Goal: Obtain resource: Download file/media

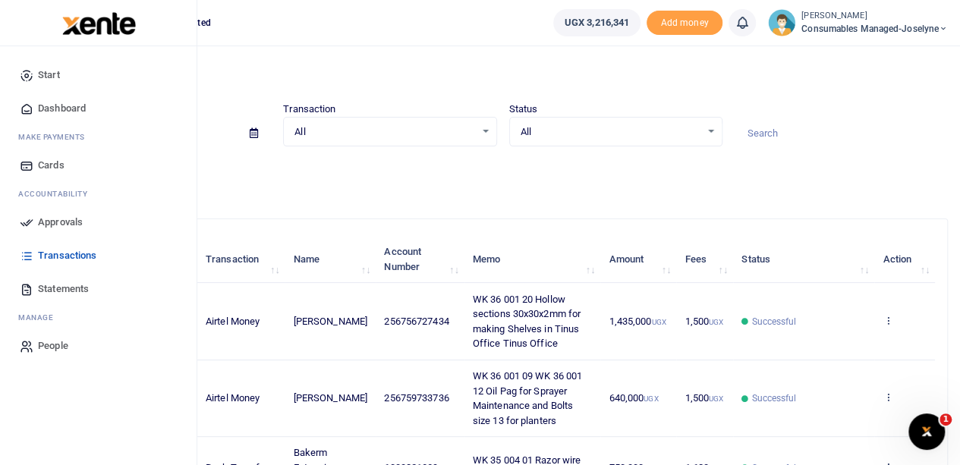
click at [58, 288] on span "Statements" at bounding box center [63, 289] width 51 height 15
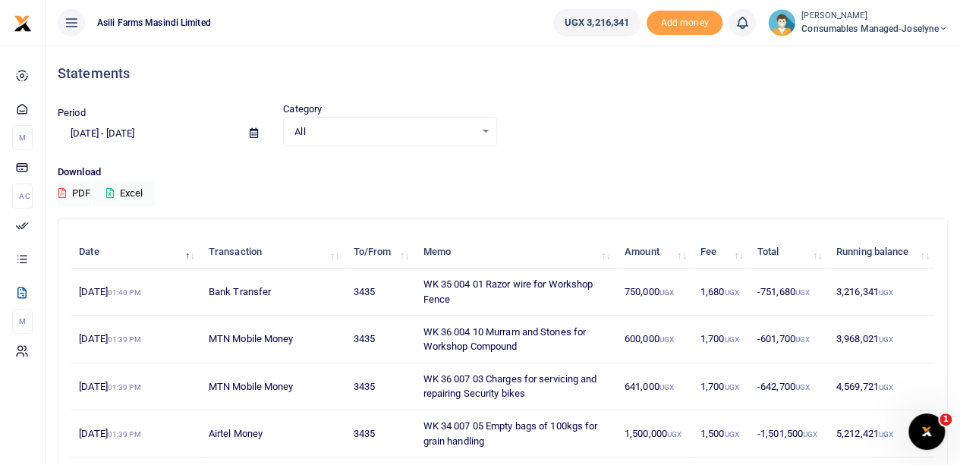
click at [250, 129] on icon at bounding box center [254, 133] width 8 height 10
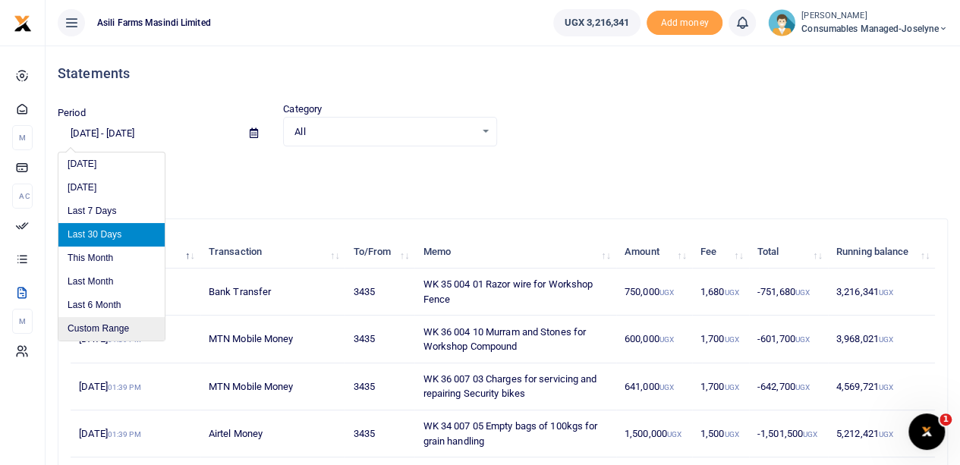
drag, startPoint x: 91, startPoint y: 328, endPoint x: 109, endPoint y: 322, distance: 19.2
click at [91, 327] on li "Custom Range" at bounding box center [111, 329] width 106 height 24
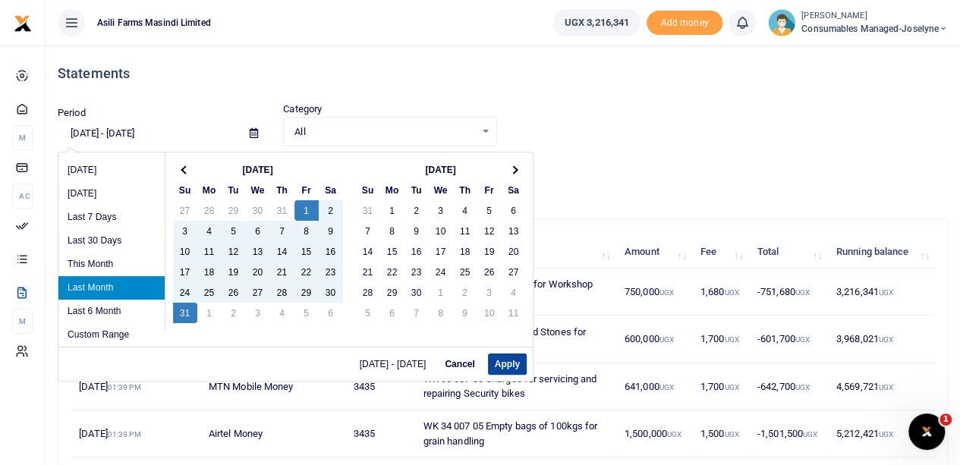
click at [506, 362] on button "Apply" at bounding box center [507, 364] width 39 height 21
type input "[DATE] - [DATE]"
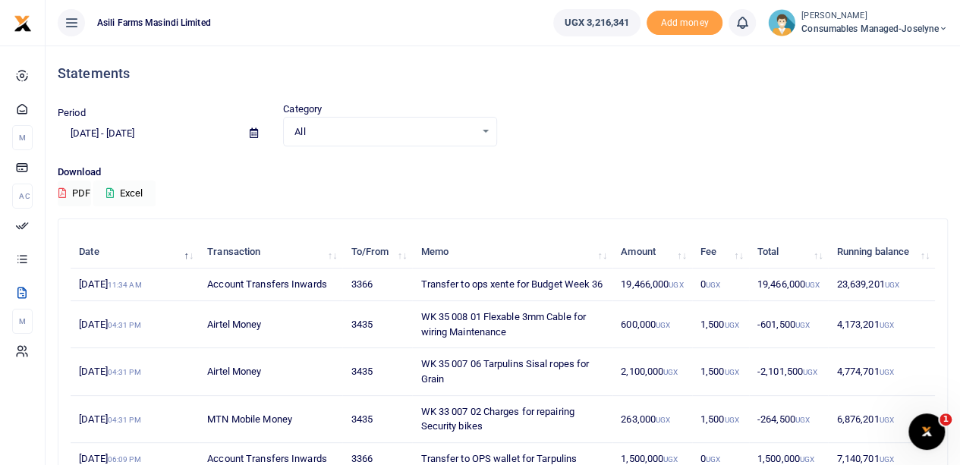
click at [130, 188] on button "Excel" at bounding box center [124, 194] width 62 height 26
